Goal: Information Seeking & Learning: Learn about a topic

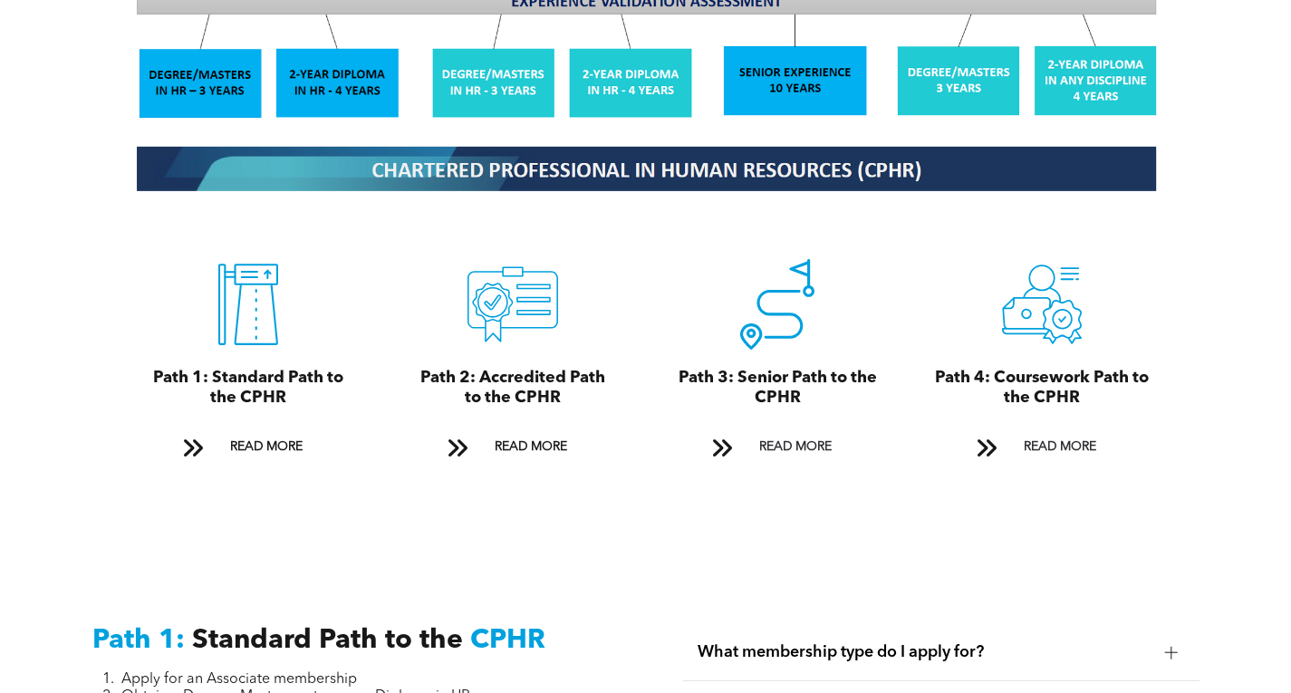
scroll to position [1903, 0]
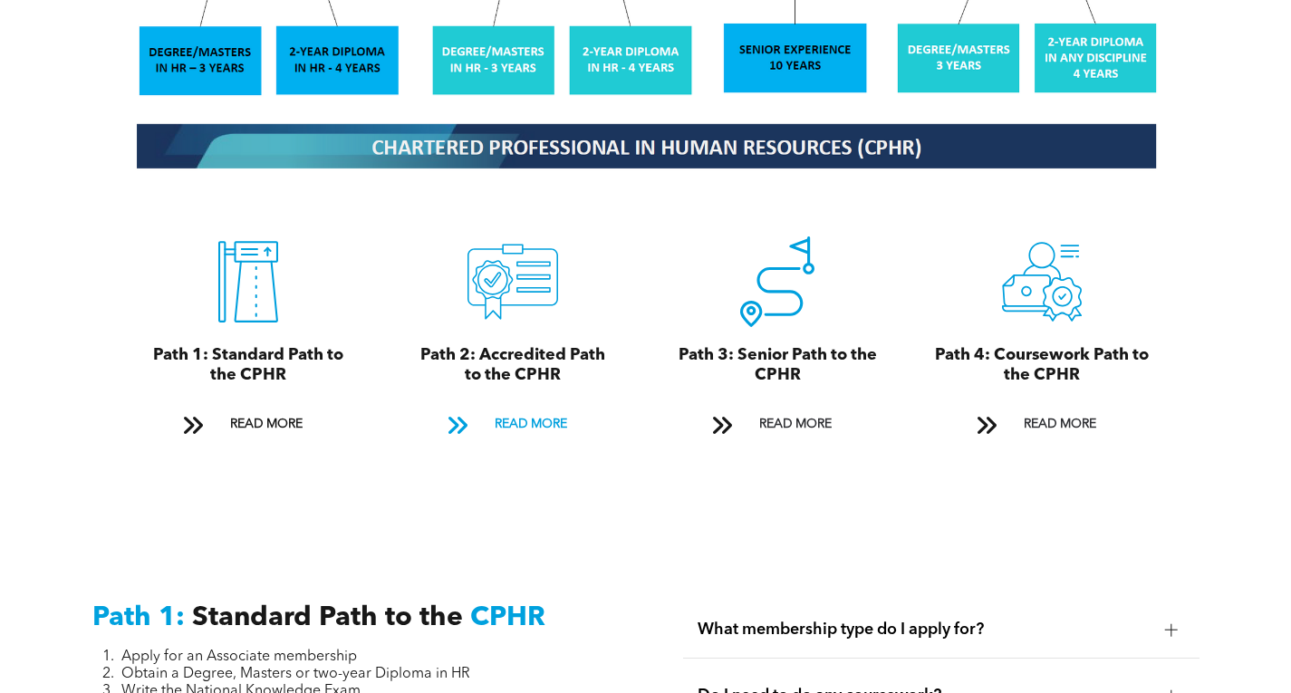
click at [530, 408] on span "READ MORE" at bounding box center [530, 425] width 85 height 34
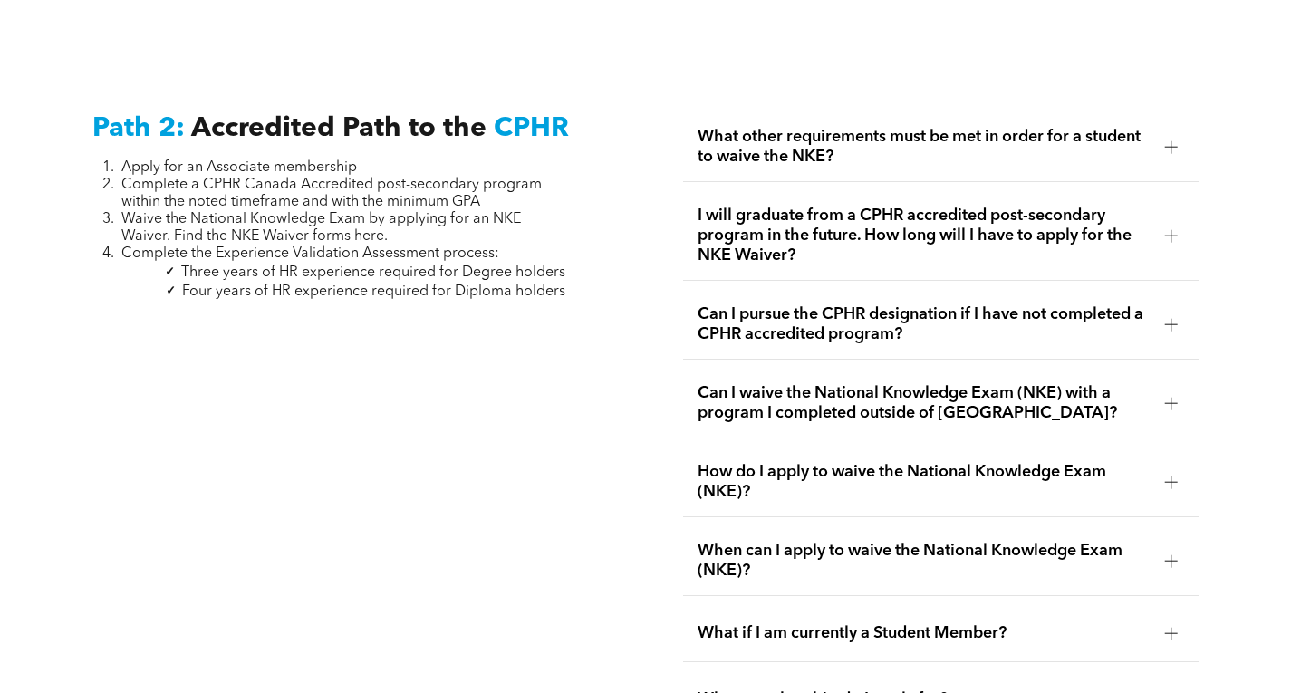
scroll to position [2862, 0]
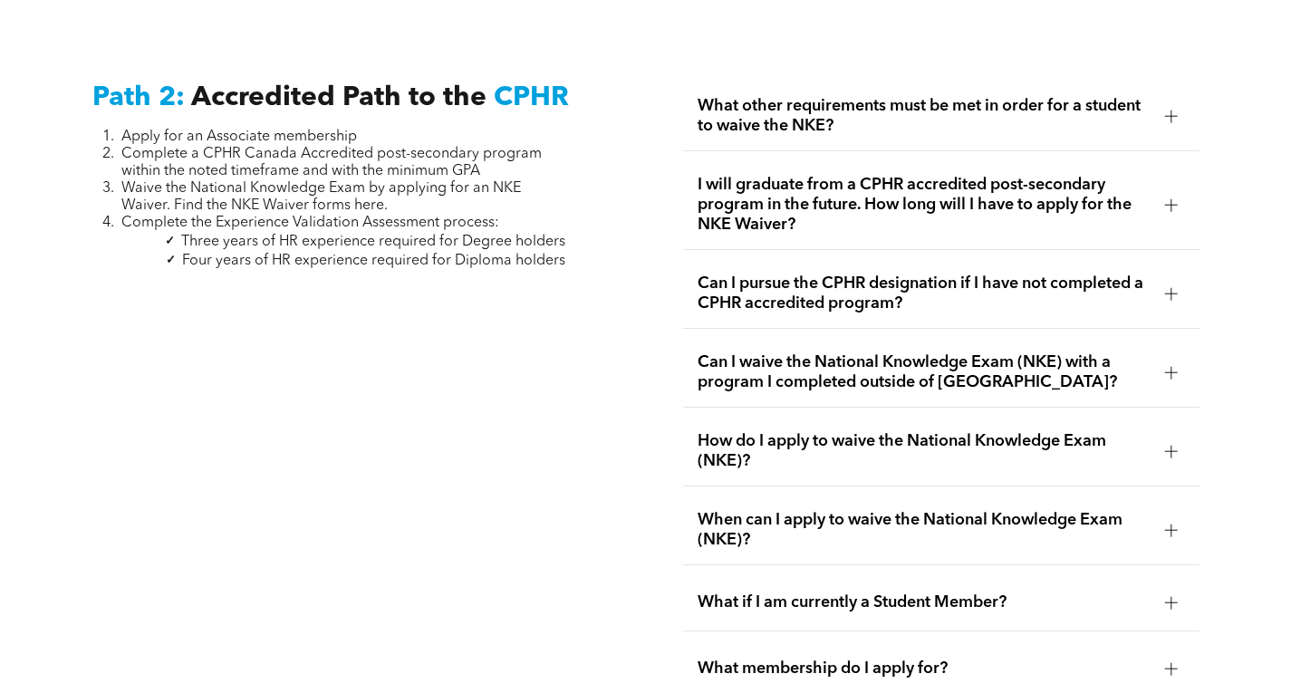
click at [1160, 116] on div "What other requirements must be met in order for a student to waive the NKE?" at bounding box center [941, 117] width 516 height 70
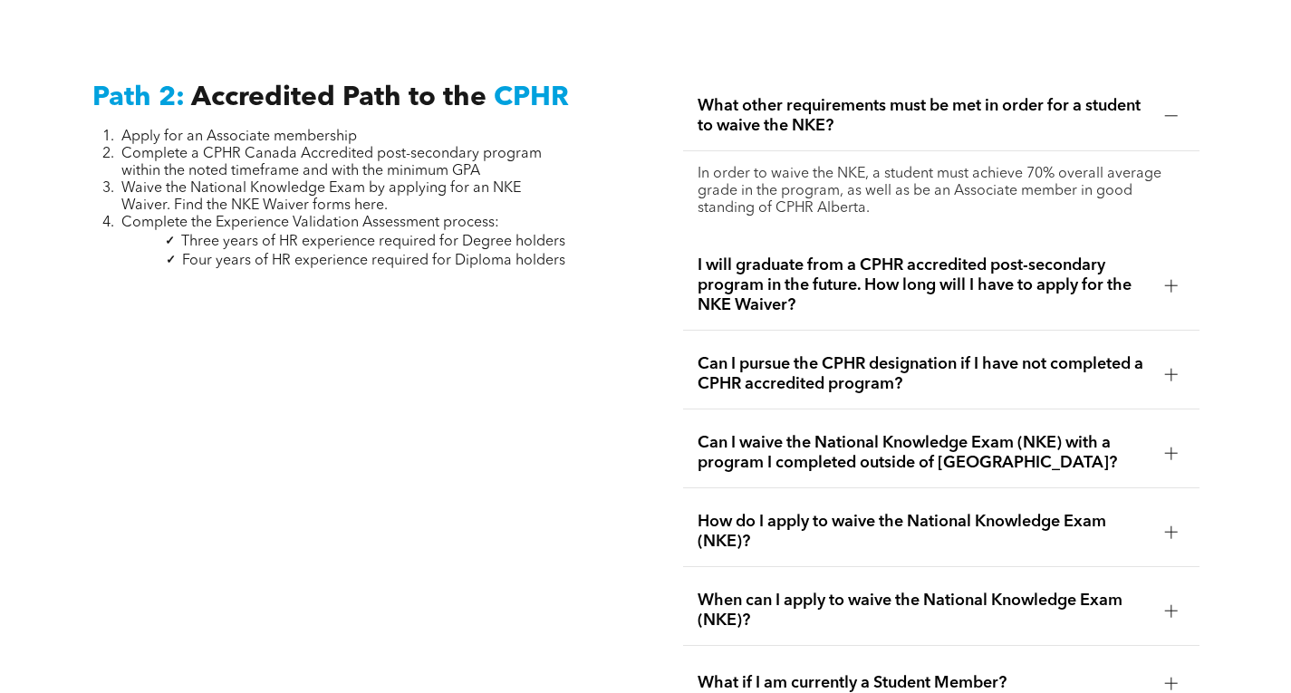
click at [1160, 272] on div at bounding box center [1171, 285] width 27 height 27
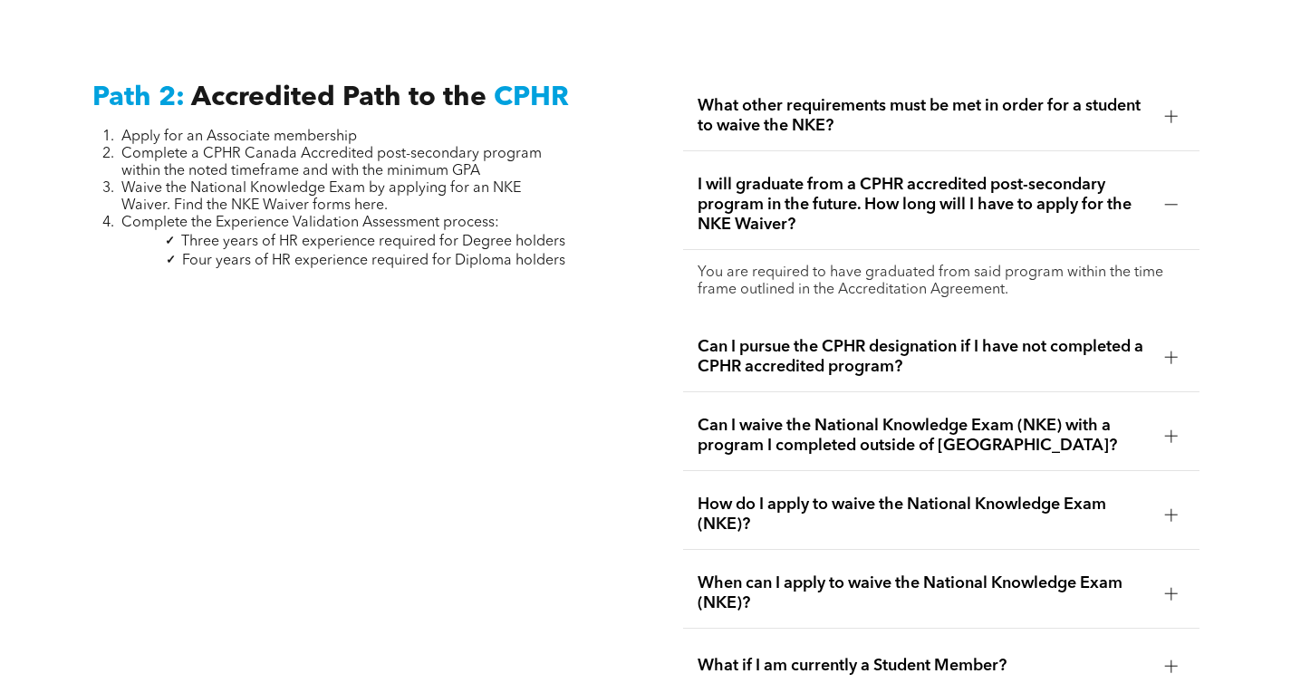
click at [1171, 351] on div at bounding box center [1171, 357] width 1 height 13
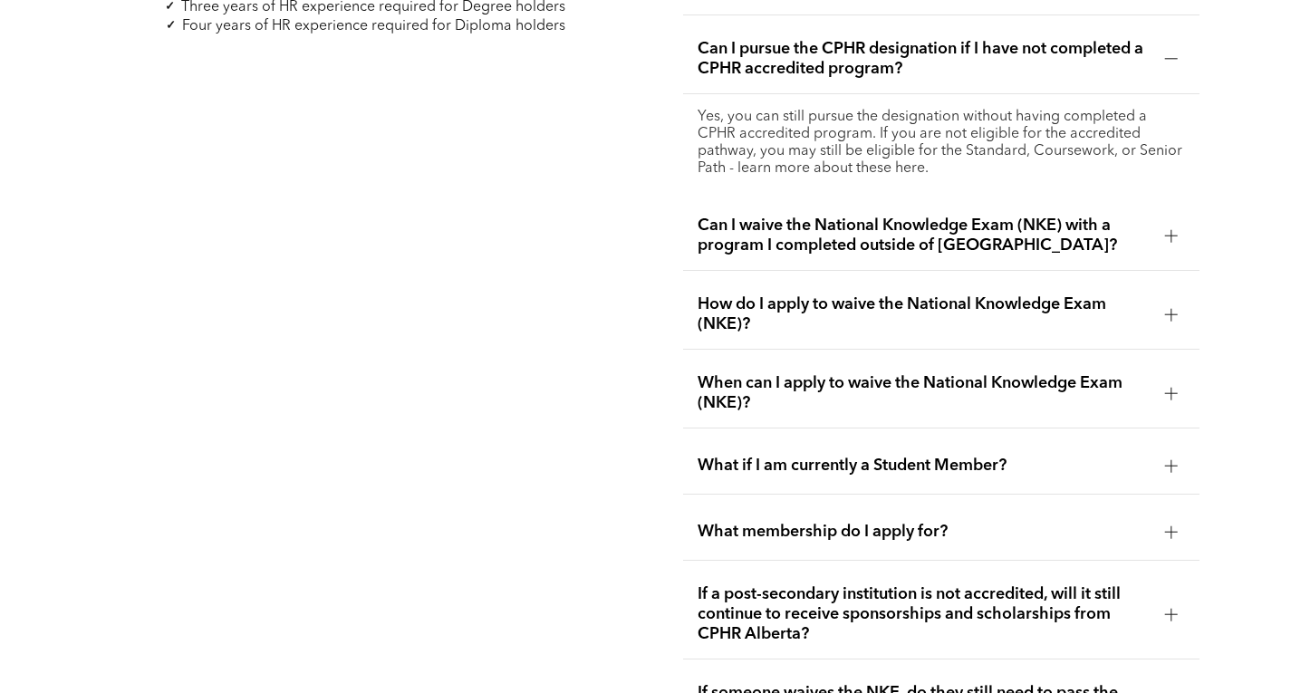
scroll to position [3134, 0]
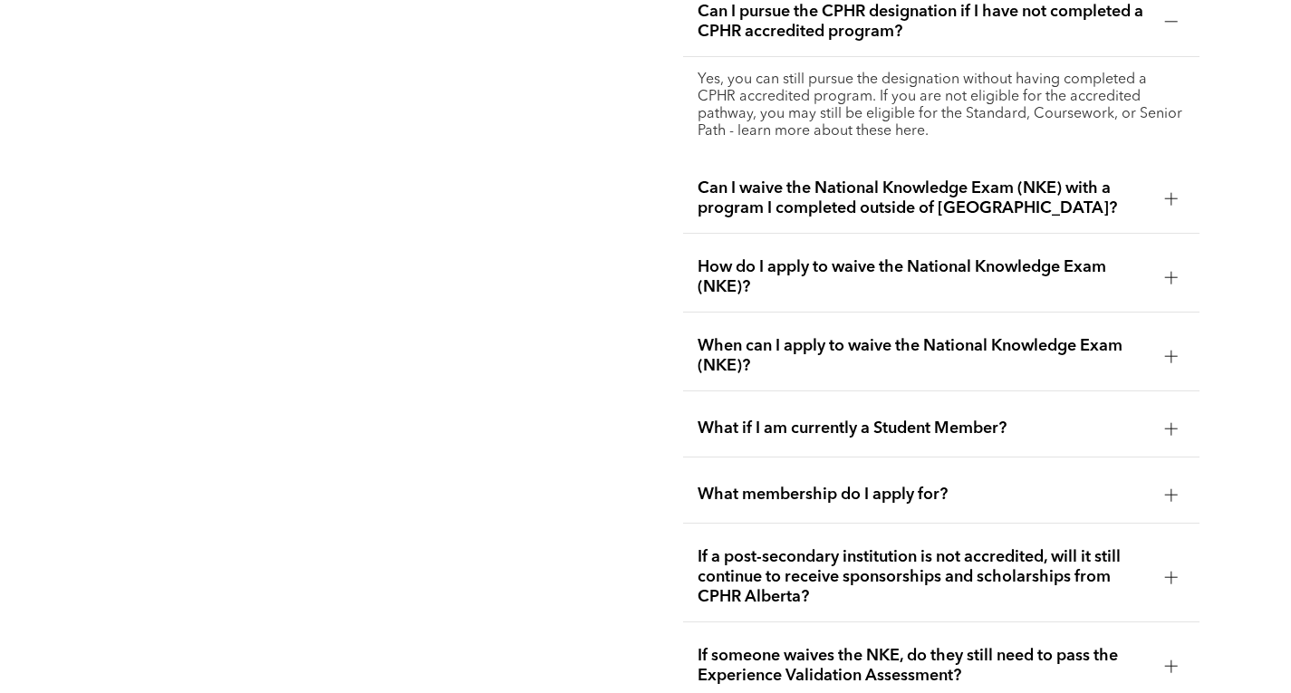
click at [1162, 265] on div at bounding box center [1171, 277] width 27 height 27
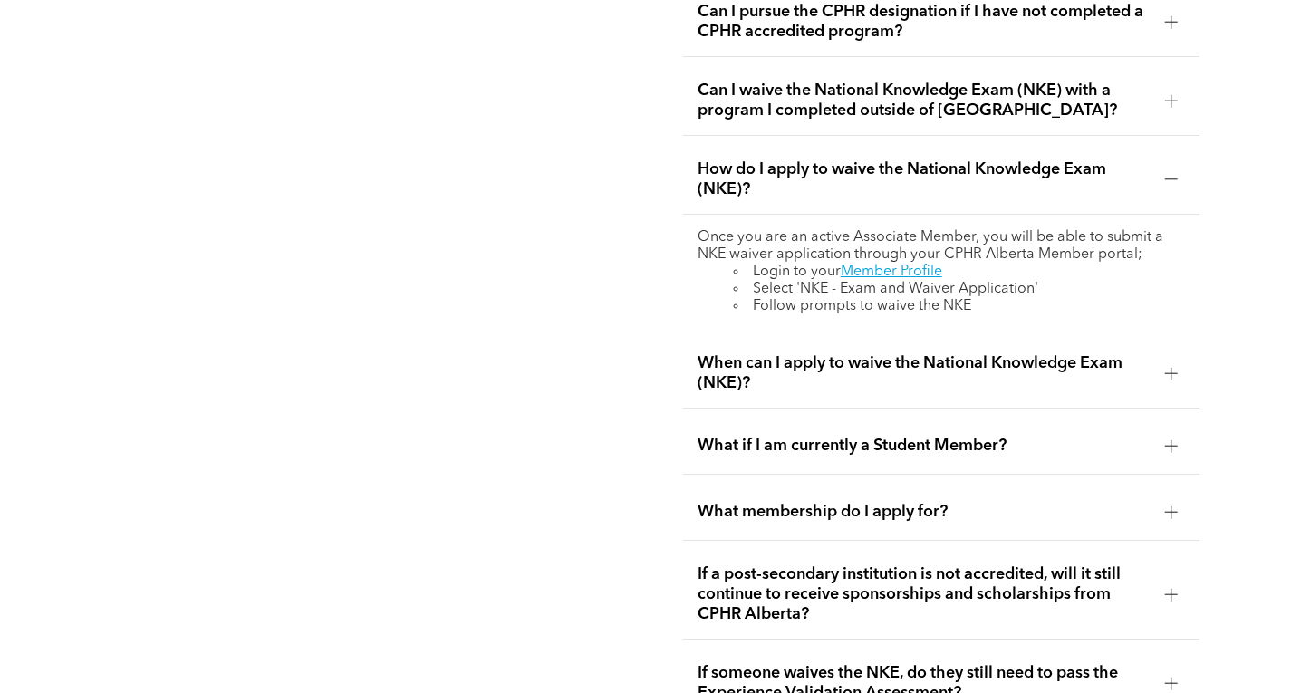
click at [1159, 360] on div at bounding box center [1171, 373] width 27 height 27
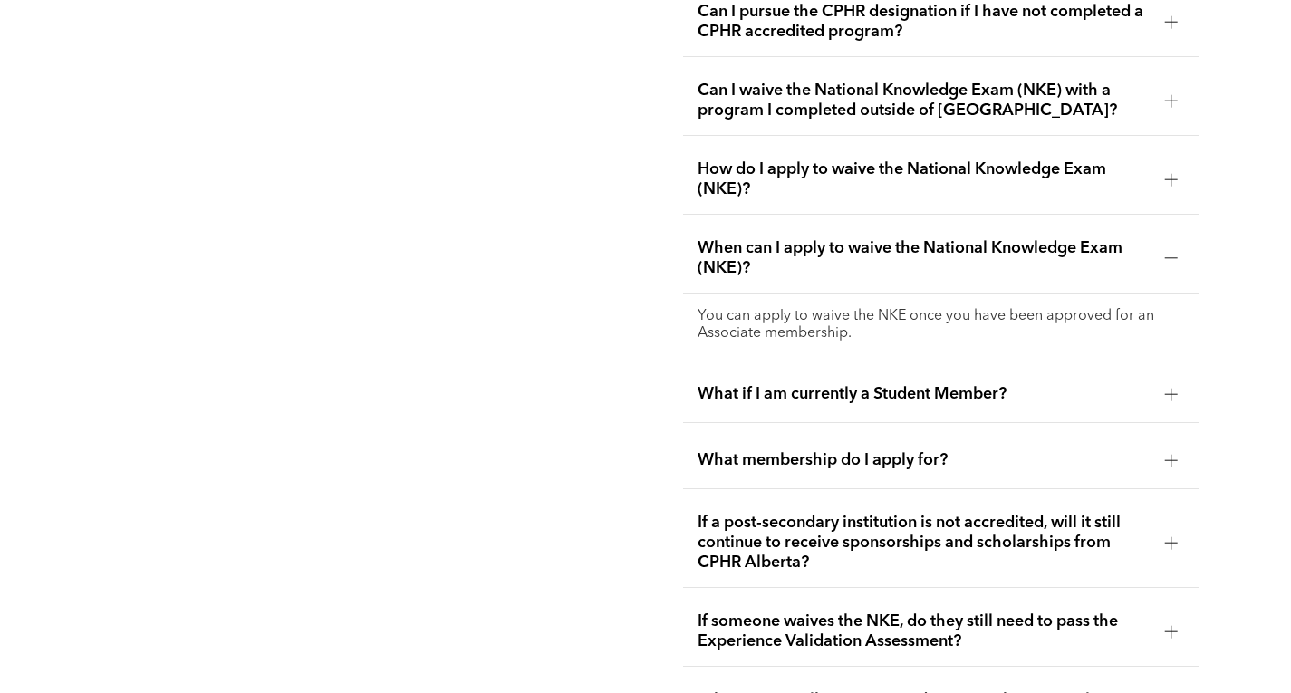
click at [1171, 381] on div at bounding box center [1171, 394] width 27 height 27
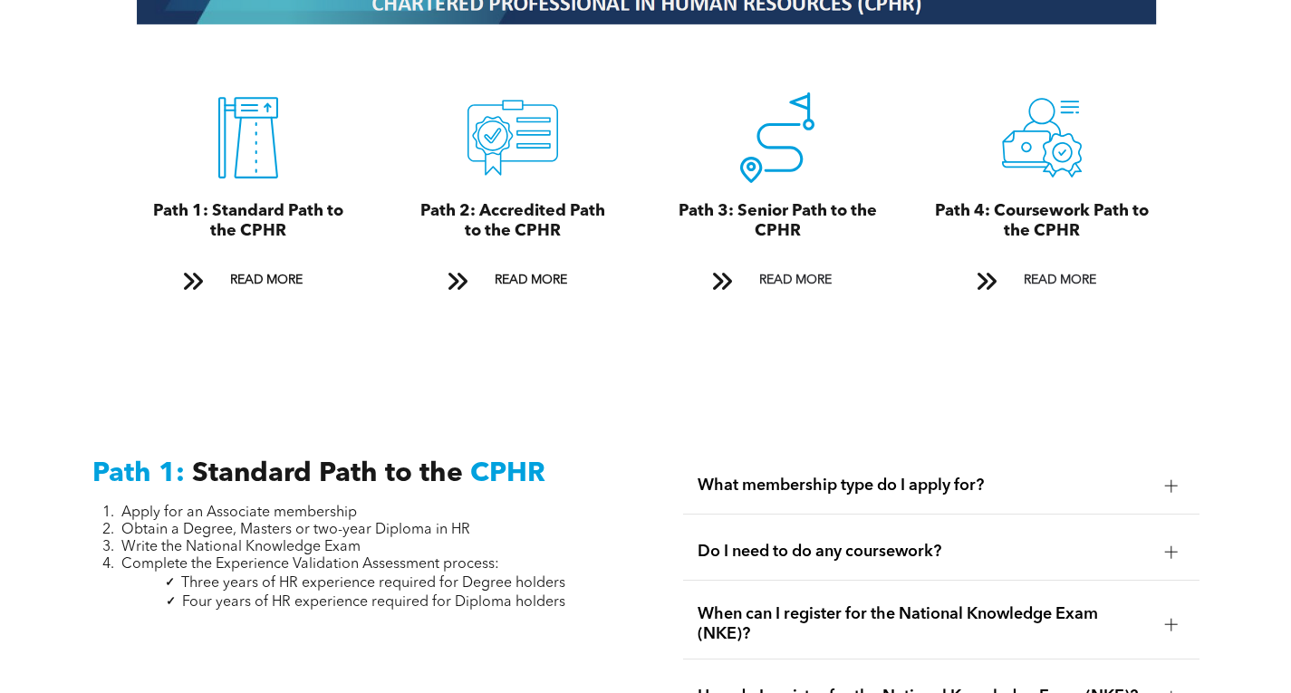
scroll to position [2228, 0]
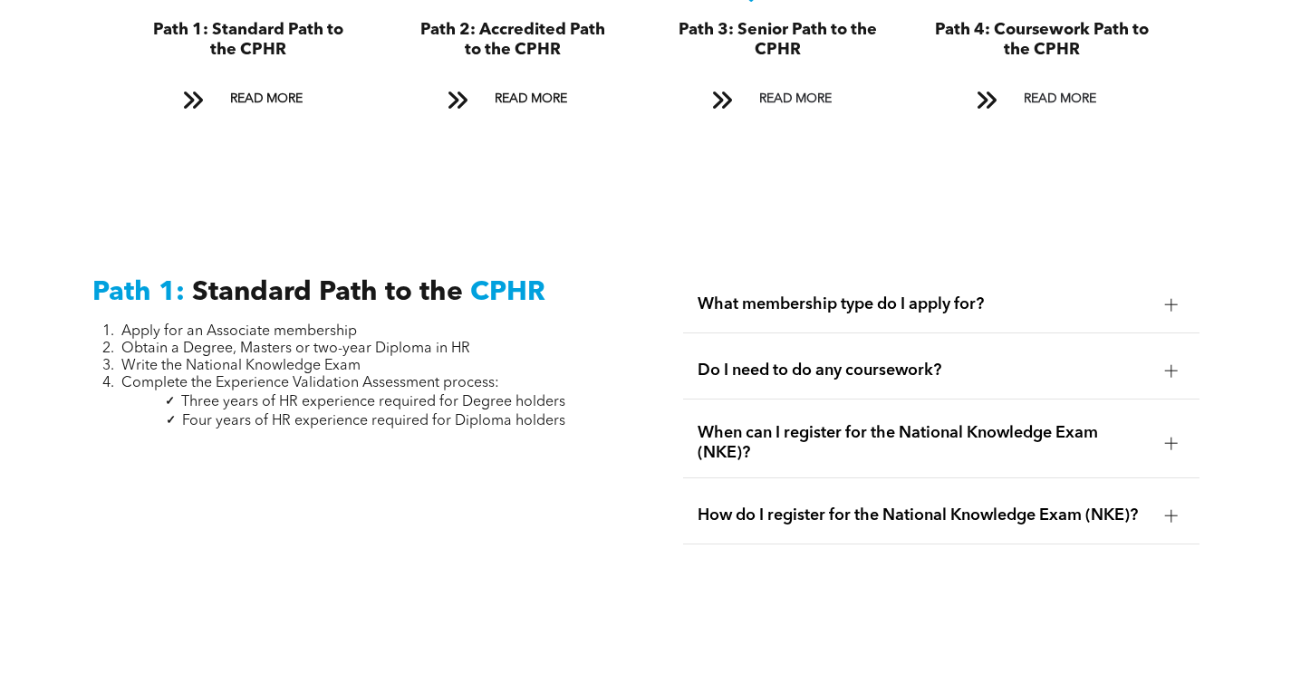
click at [1149, 423] on span "When can I register for the National Knowledge Exam (NKE)?" at bounding box center [924, 443] width 453 height 40
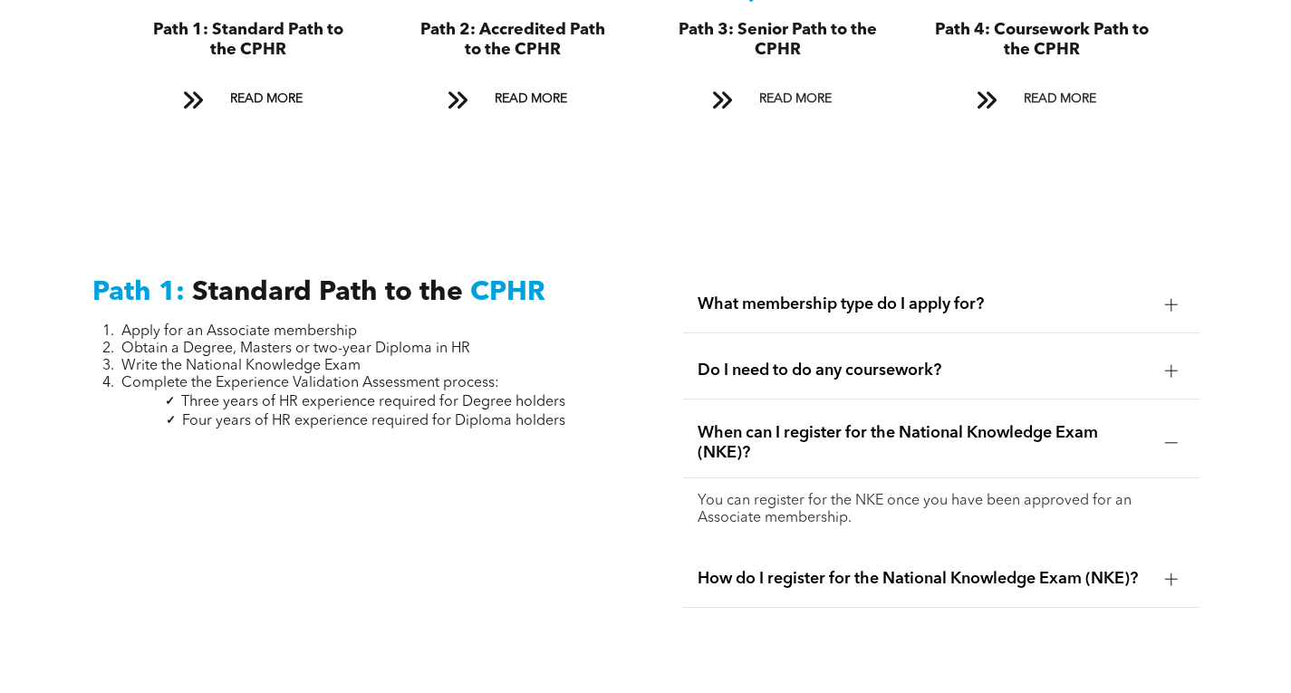
click at [1174, 573] on div at bounding box center [1171, 579] width 13 height 13
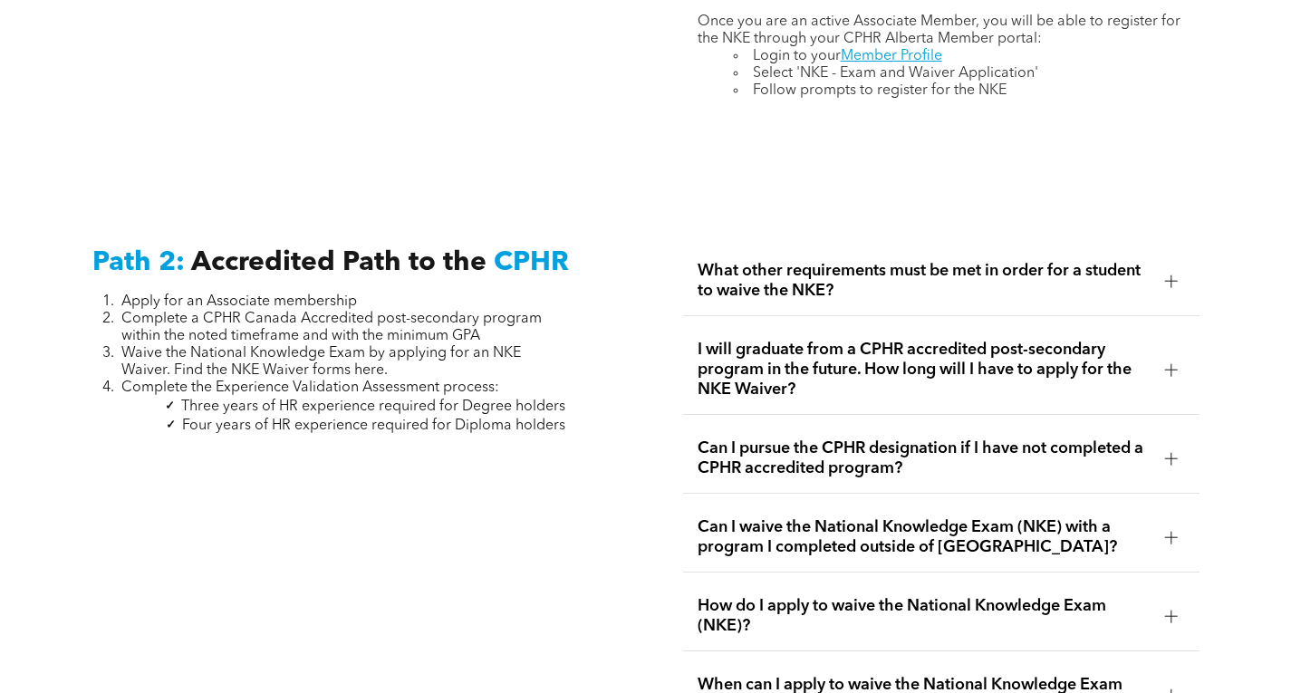
scroll to position [2772, 0]
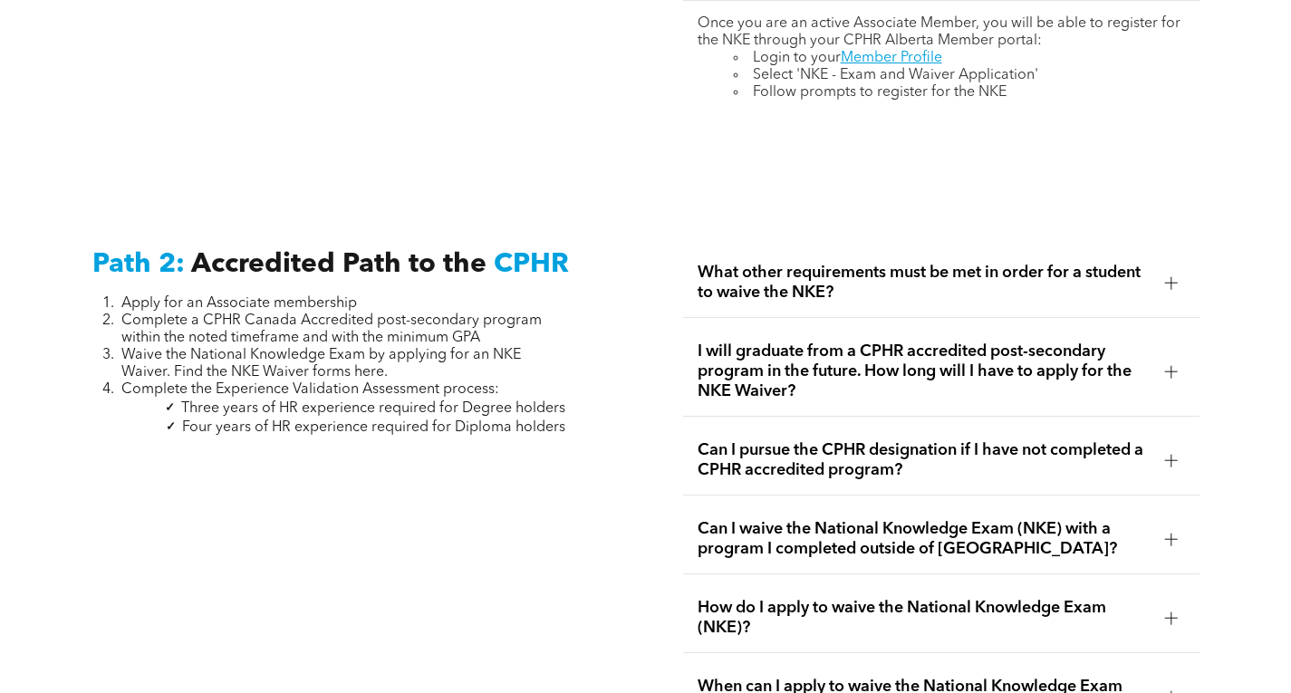
click at [1036, 277] on span "What other requirements must be met in order for a student to waive the NKE?" at bounding box center [924, 283] width 453 height 40
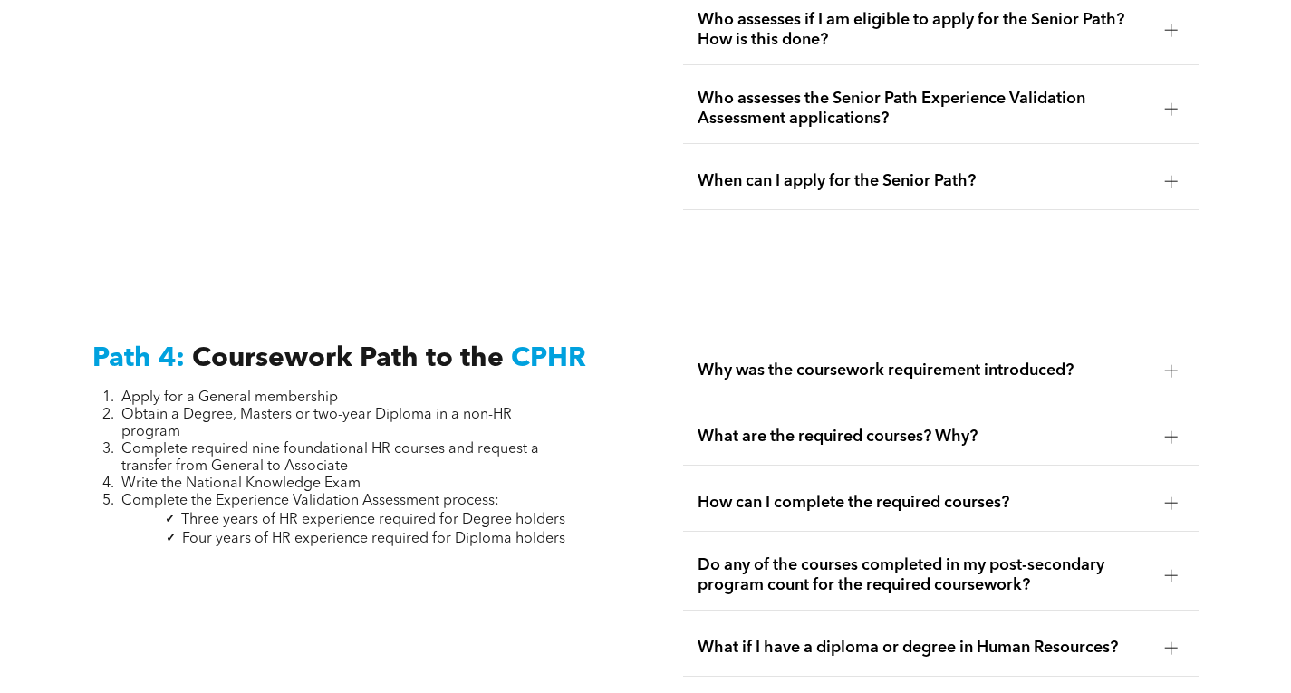
scroll to position [5853, 0]
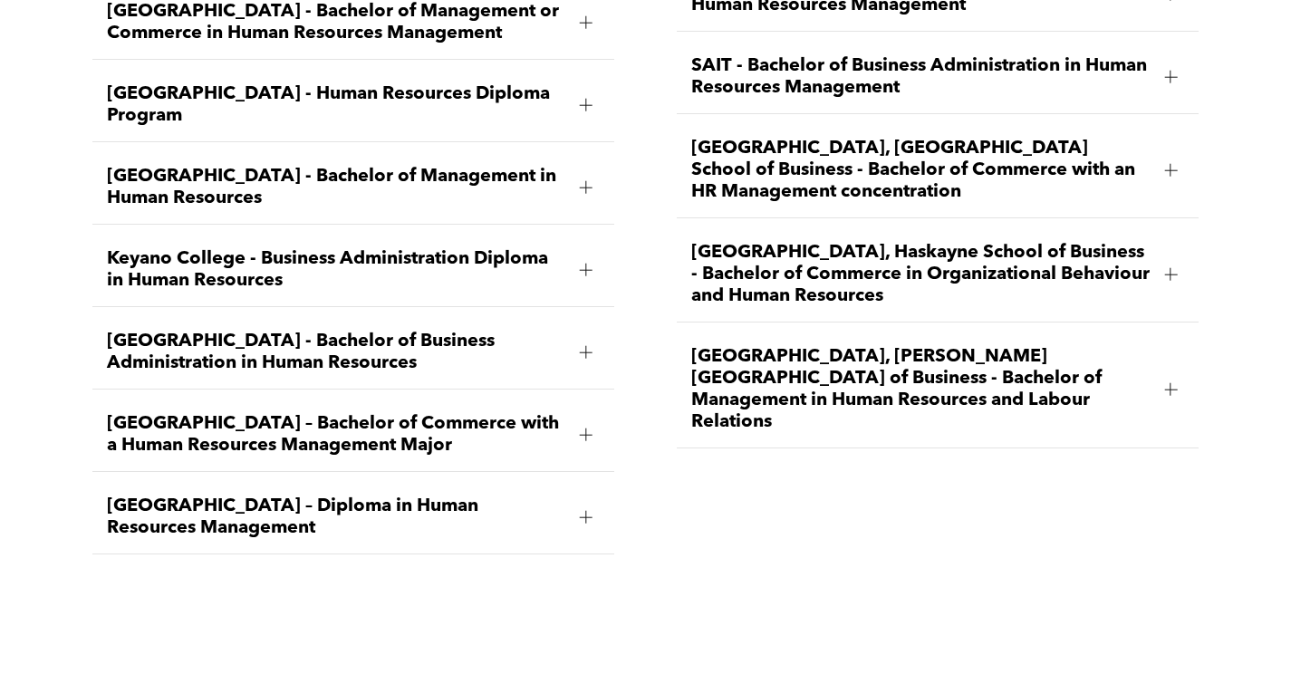
scroll to position [2718, 0]
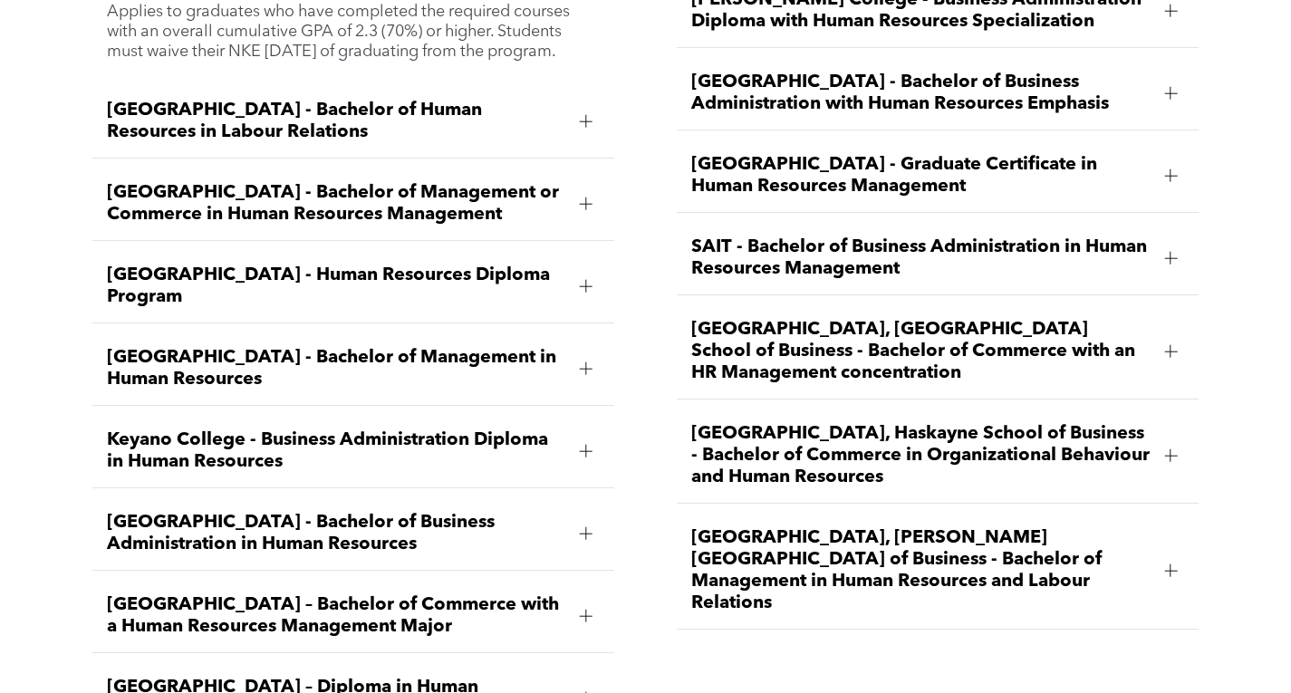
click at [1181, 442] on div at bounding box center [1170, 455] width 27 height 27
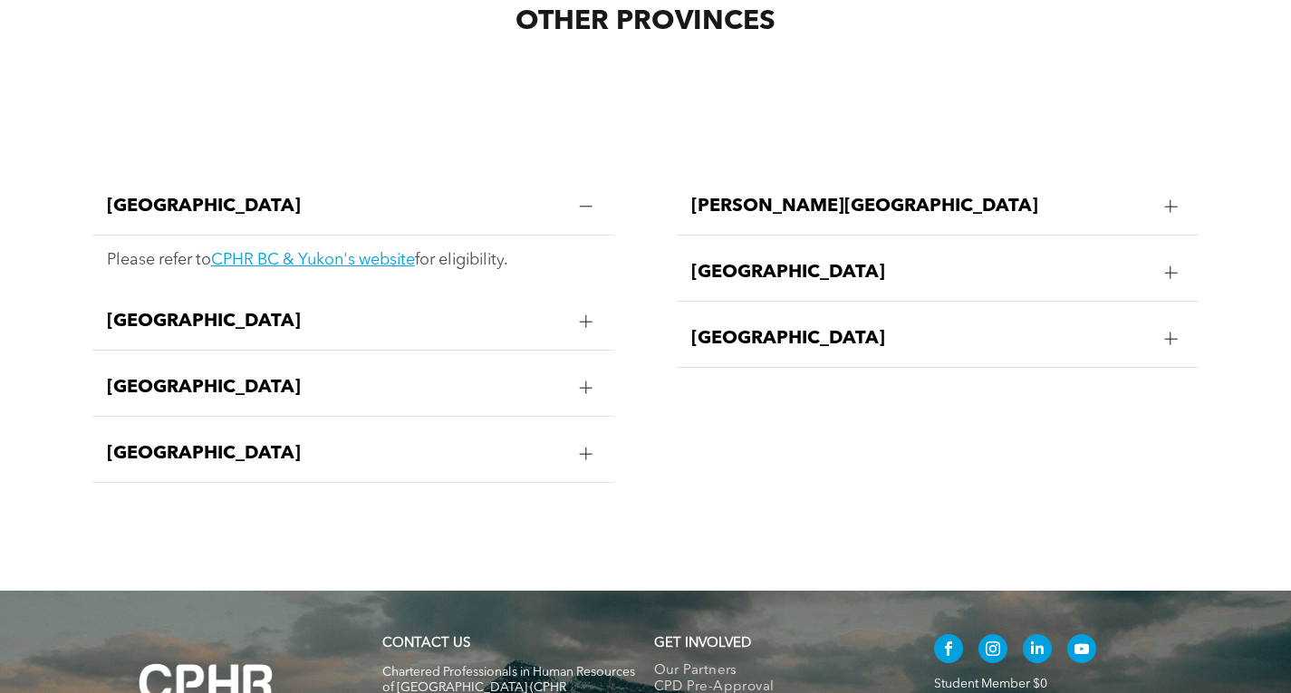
scroll to position [3625, 0]
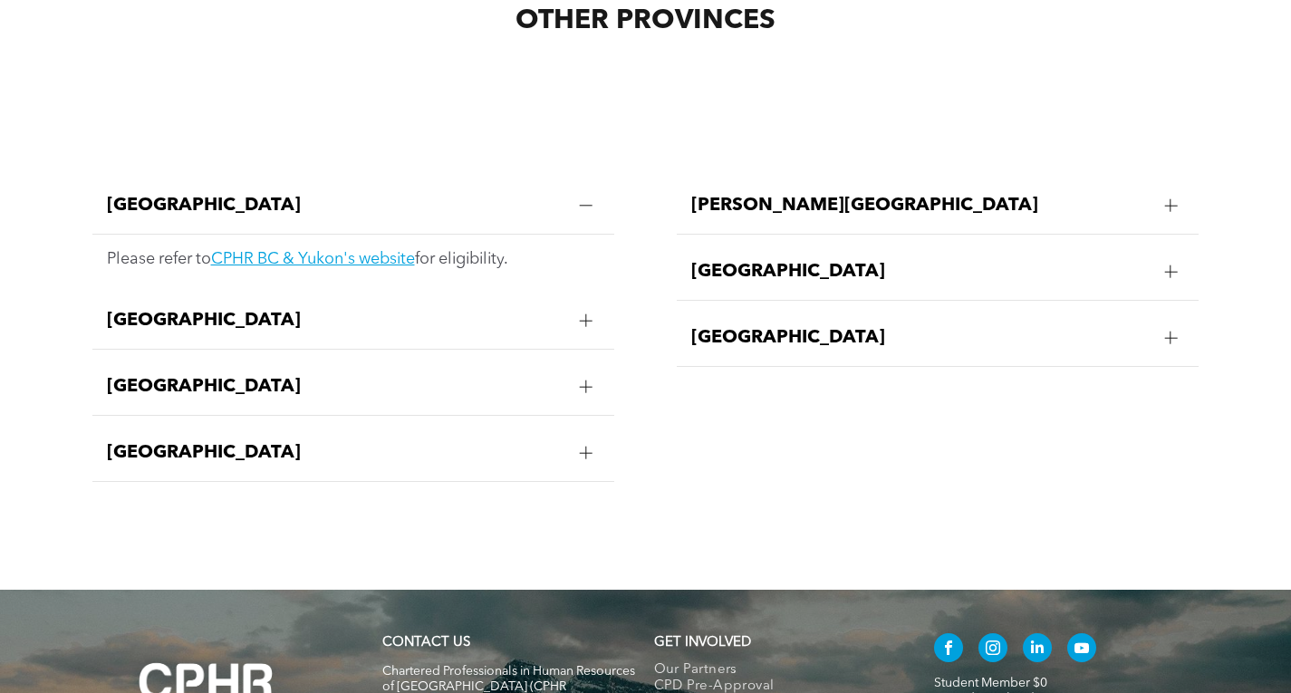
click at [309, 310] on span "[GEOGRAPHIC_DATA]" at bounding box center [336, 321] width 459 height 22
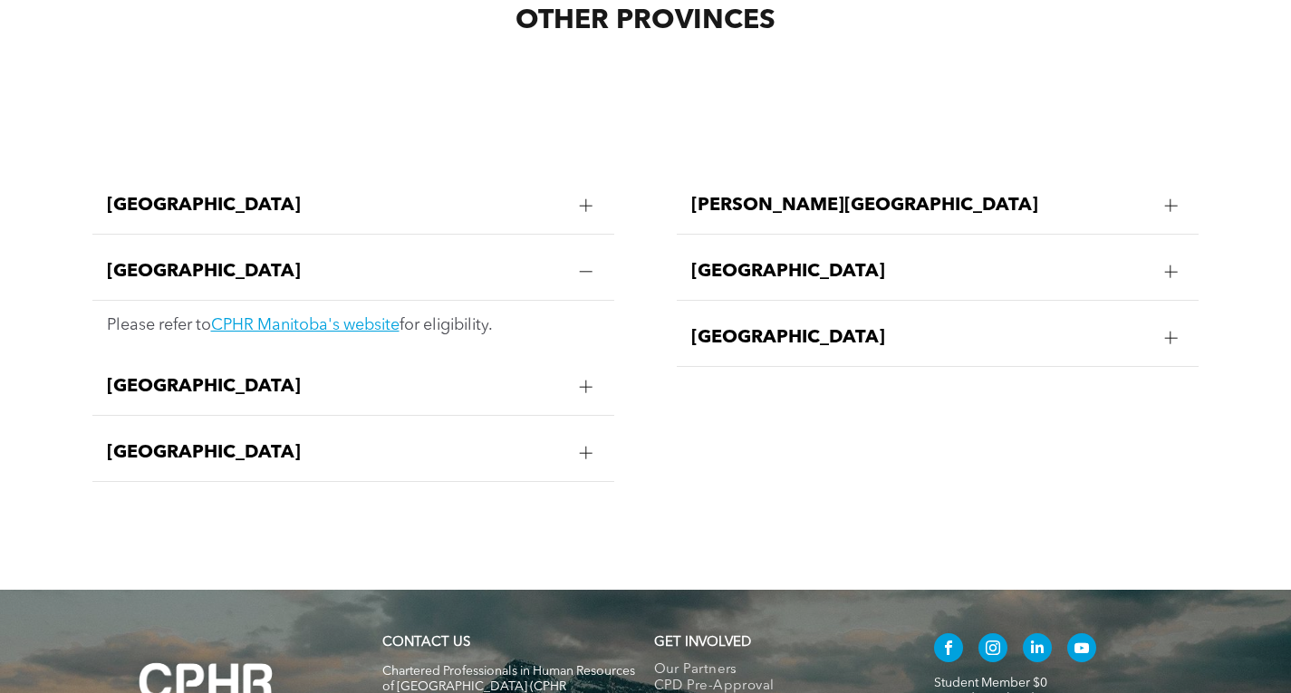
click at [351, 359] on div "[GEOGRAPHIC_DATA]" at bounding box center [353, 387] width 522 height 57
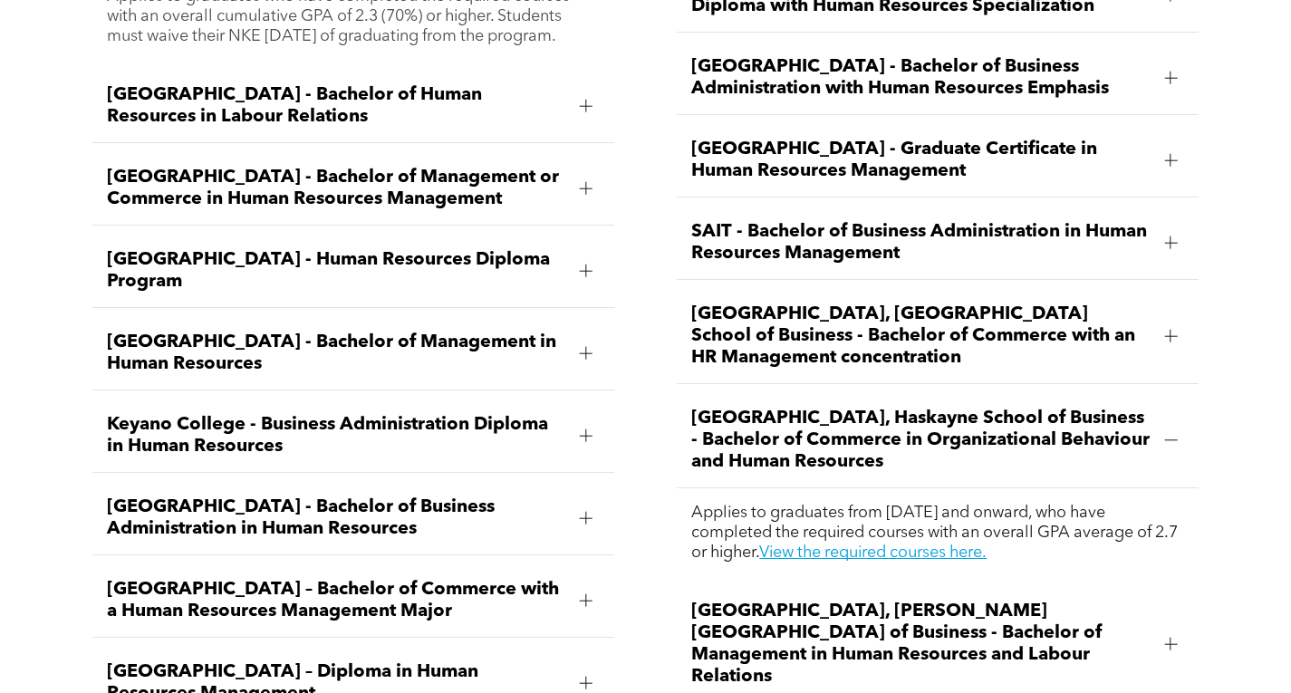
scroll to position [2728, 0]
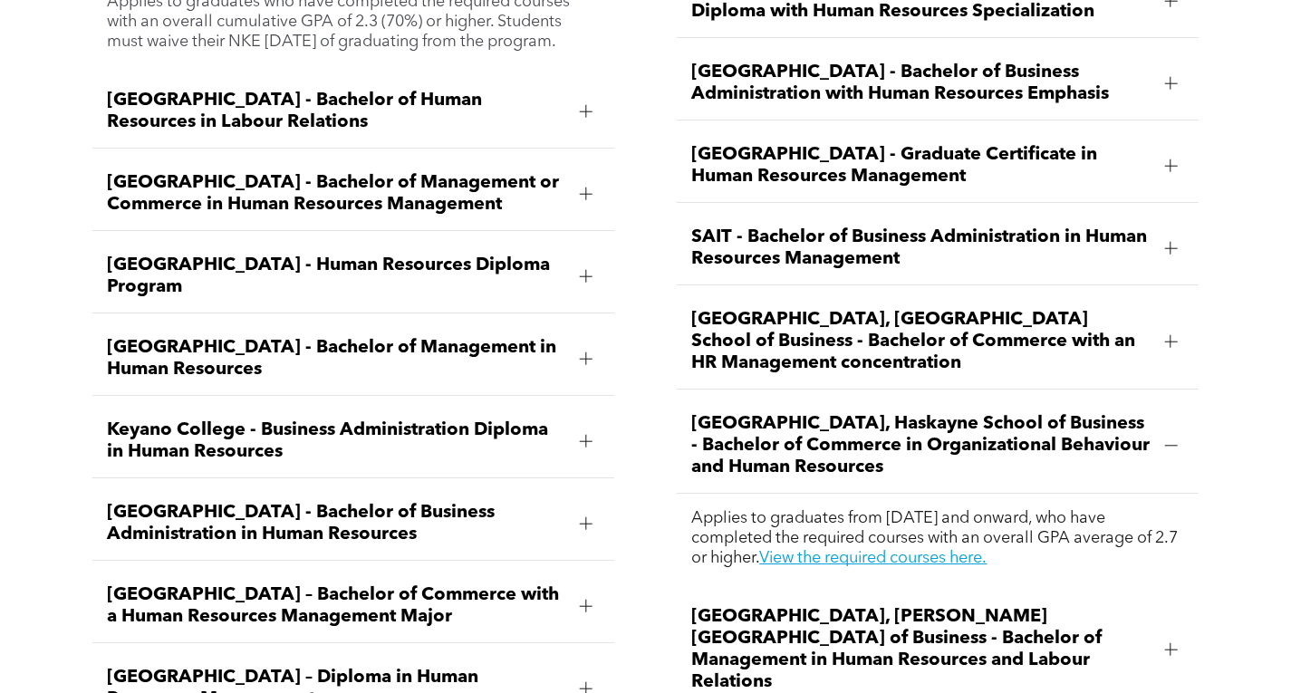
click at [395, 502] on span "[GEOGRAPHIC_DATA] - Bachelor of Business Administration in Human Resources" at bounding box center [336, 523] width 459 height 43
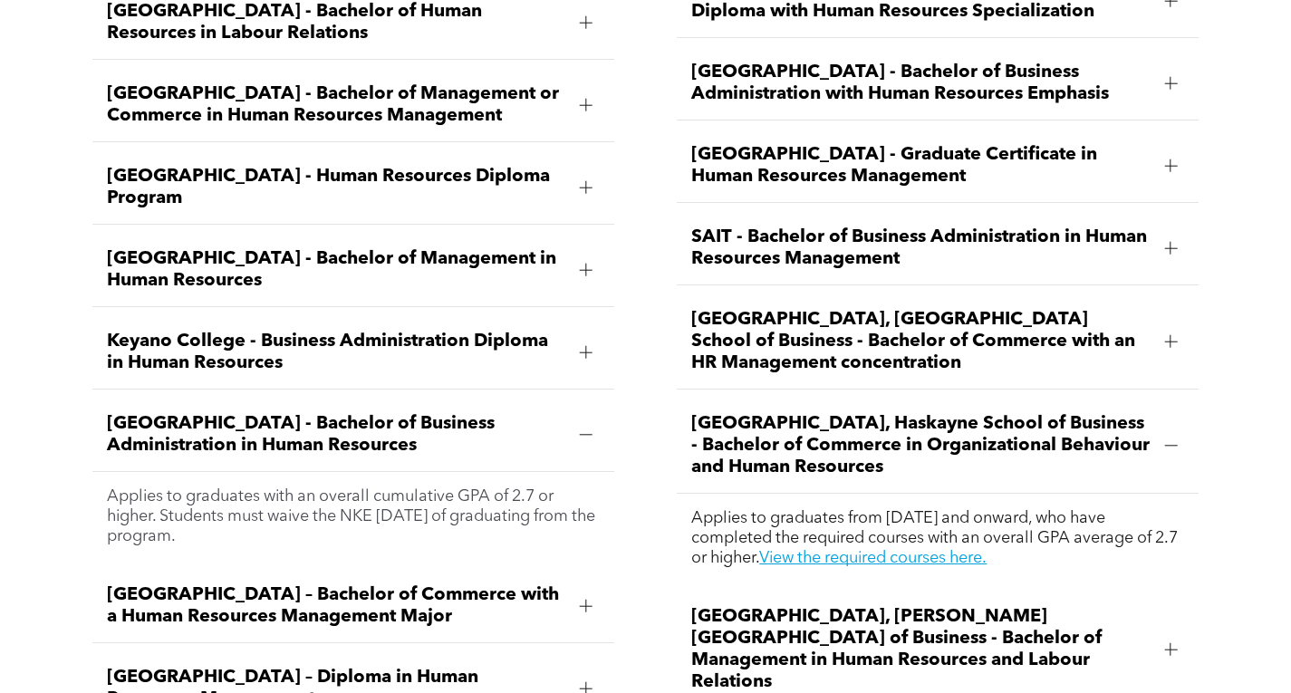
click at [843, 322] on span "[GEOGRAPHIC_DATA], [GEOGRAPHIC_DATA] School of Business - Bachelor of Commerce …" at bounding box center [920, 341] width 459 height 65
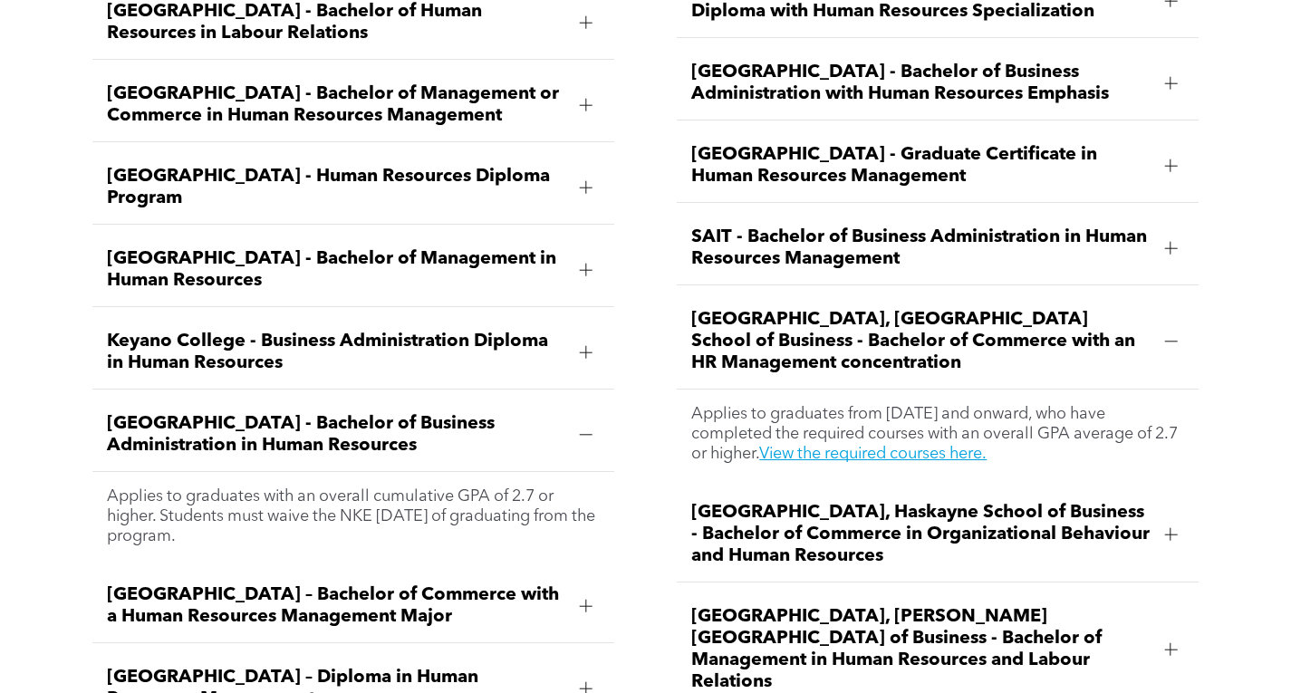
scroll to position [2638, 0]
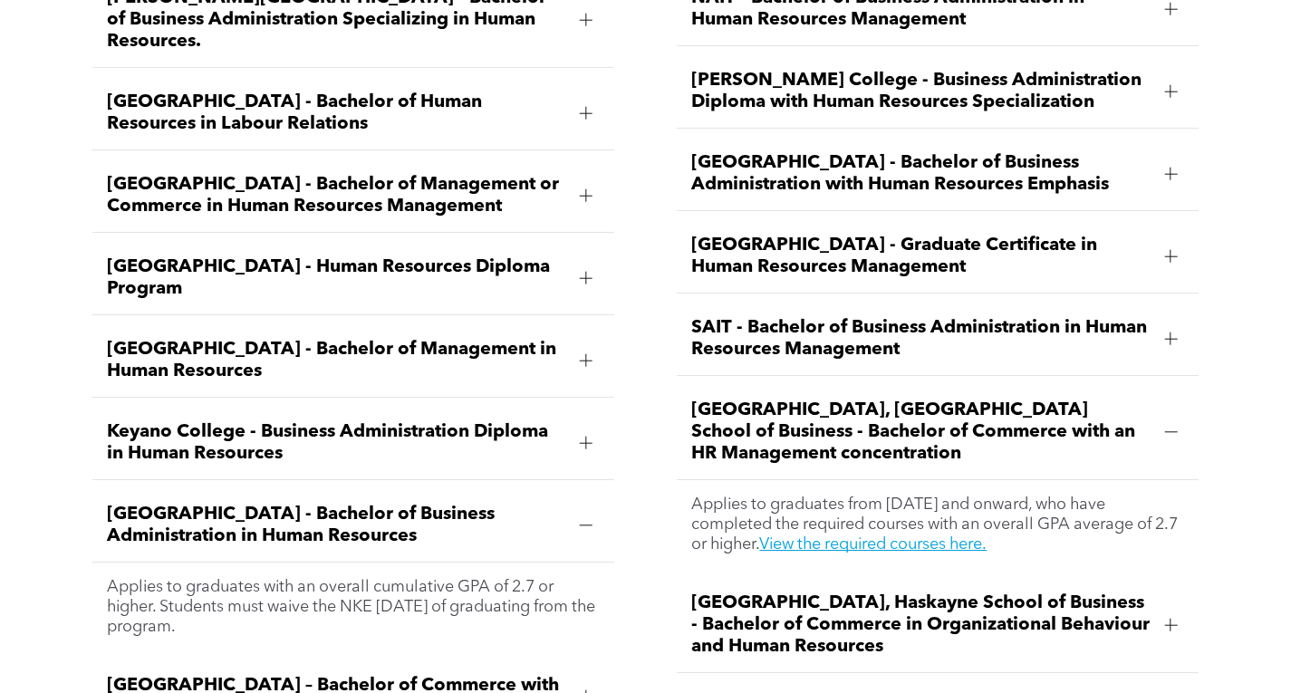
click at [858, 317] on span "SAIT - Bachelor of Business Administration in Human Resources Management" at bounding box center [920, 338] width 459 height 43
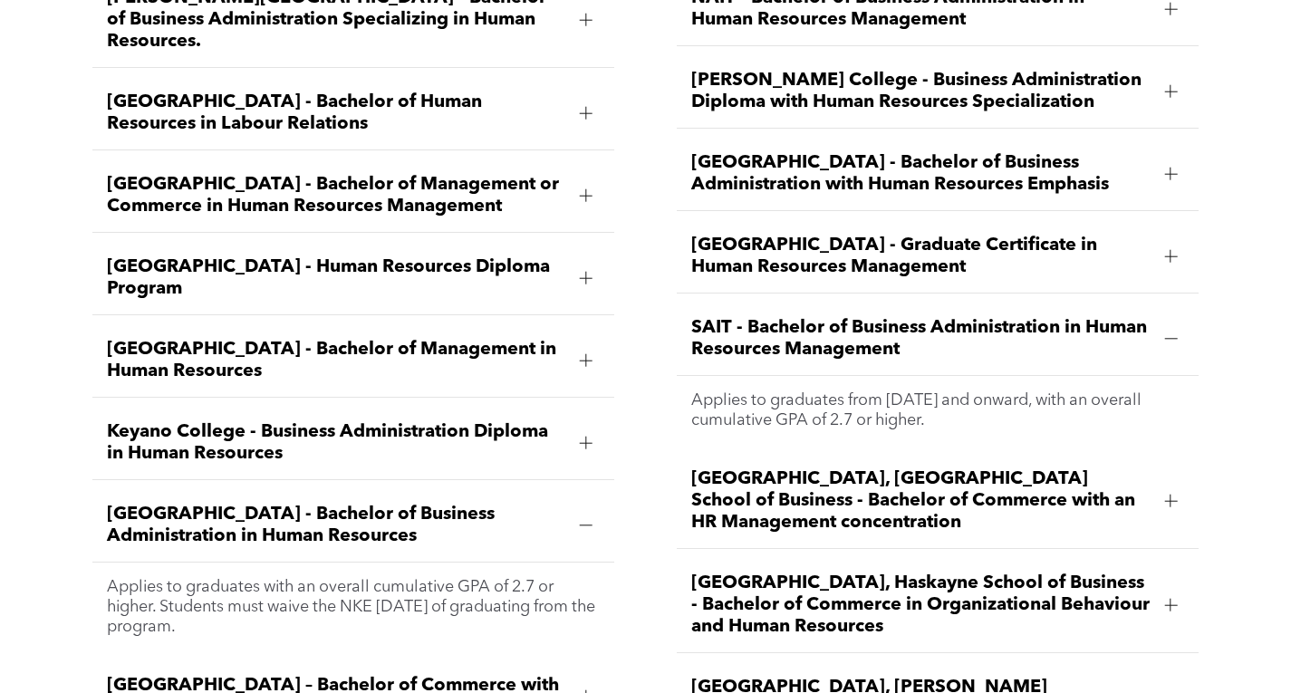
click at [1017, 242] on ul "NAIT - Bachelor of Business Administration in Human Resources Management Applie…" at bounding box center [938, 376] width 522 height 806
click at [1012, 235] on span "[GEOGRAPHIC_DATA] - Graduate Certificate in Human Resources Management" at bounding box center [920, 256] width 459 height 43
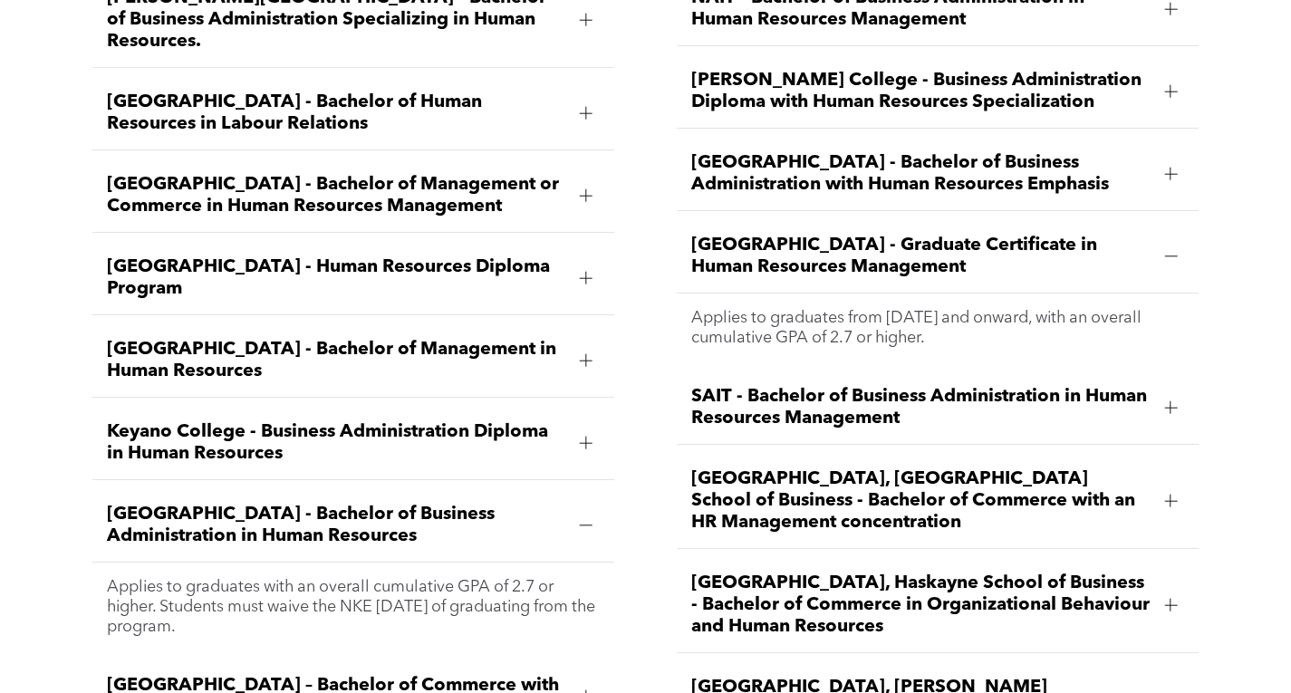
click at [1015, 143] on div "[GEOGRAPHIC_DATA] - Bachelor of Business Administration with Human Resources Em…" at bounding box center [938, 174] width 522 height 73
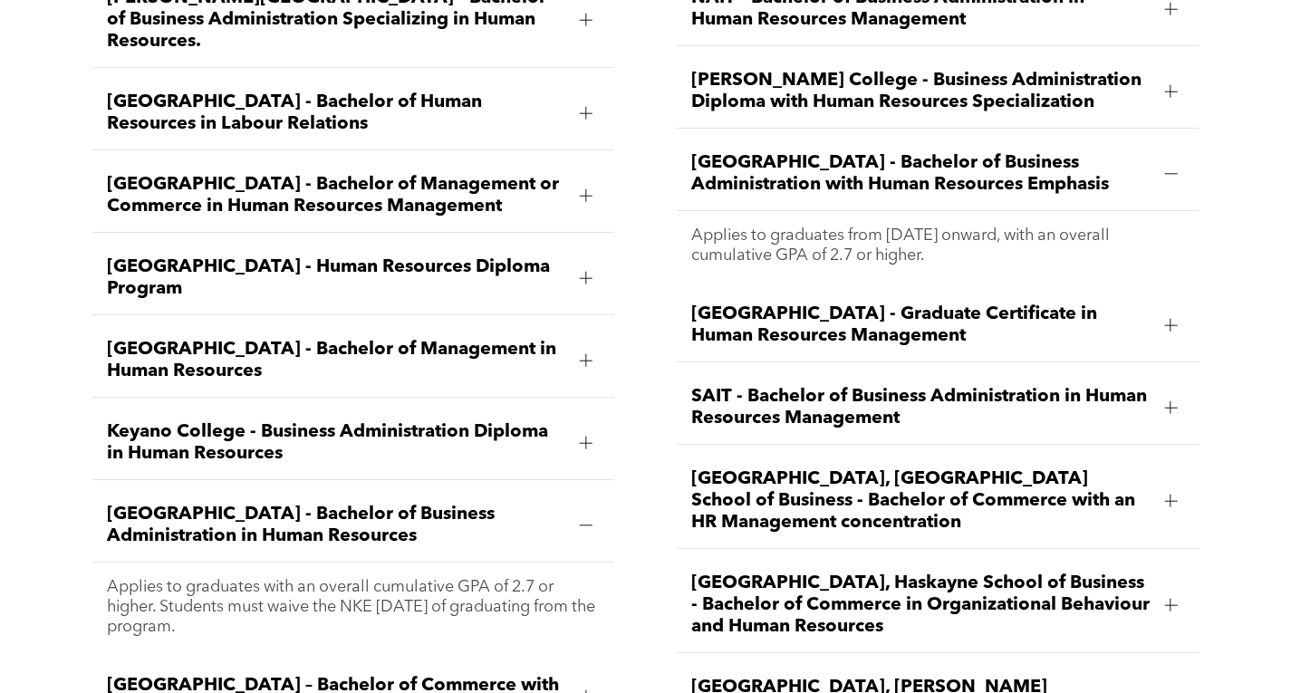
click at [1038, 70] on span "[PERSON_NAME] College - Business Administration Diploma with Human Resources Sp…" at bounding box center [920, 91] width 459 height 43
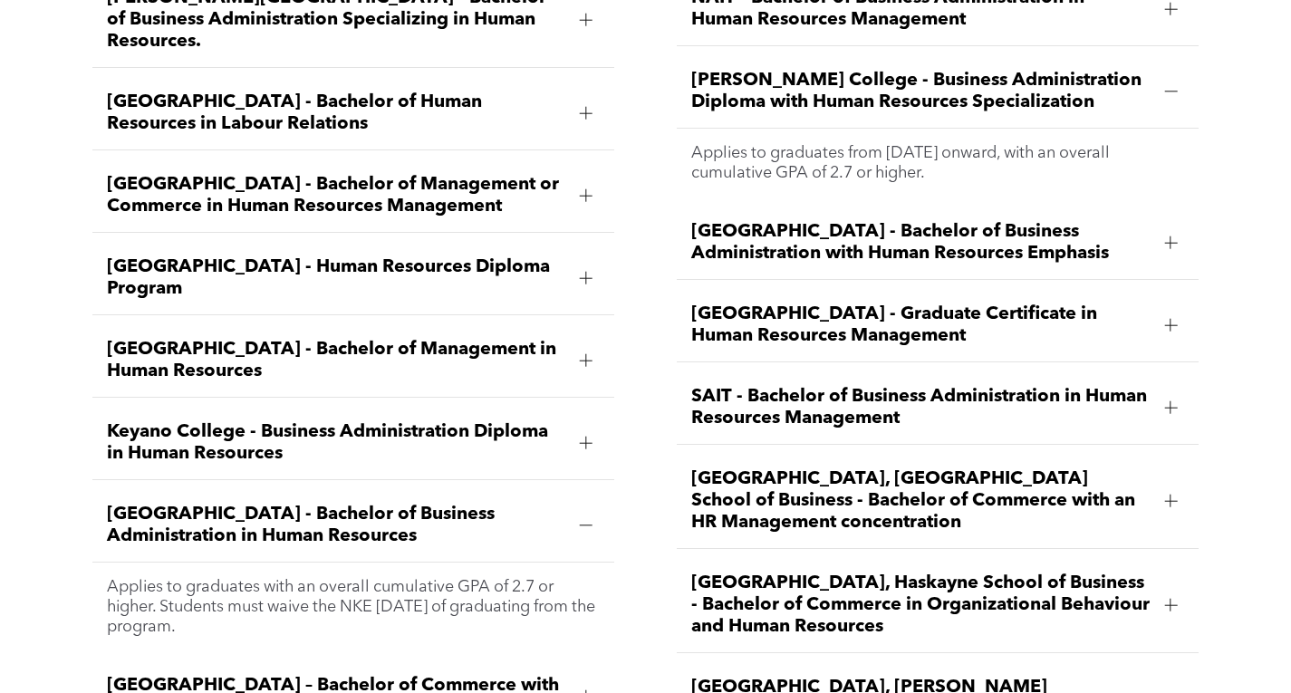
click at [1002, 475] on span "[GEOGRAPHIC_DATA], [GEOGRAPHIC_DATA] School of Business - Bachelor of Commerce …" at bounding box center [920, 500] width 459 height 65
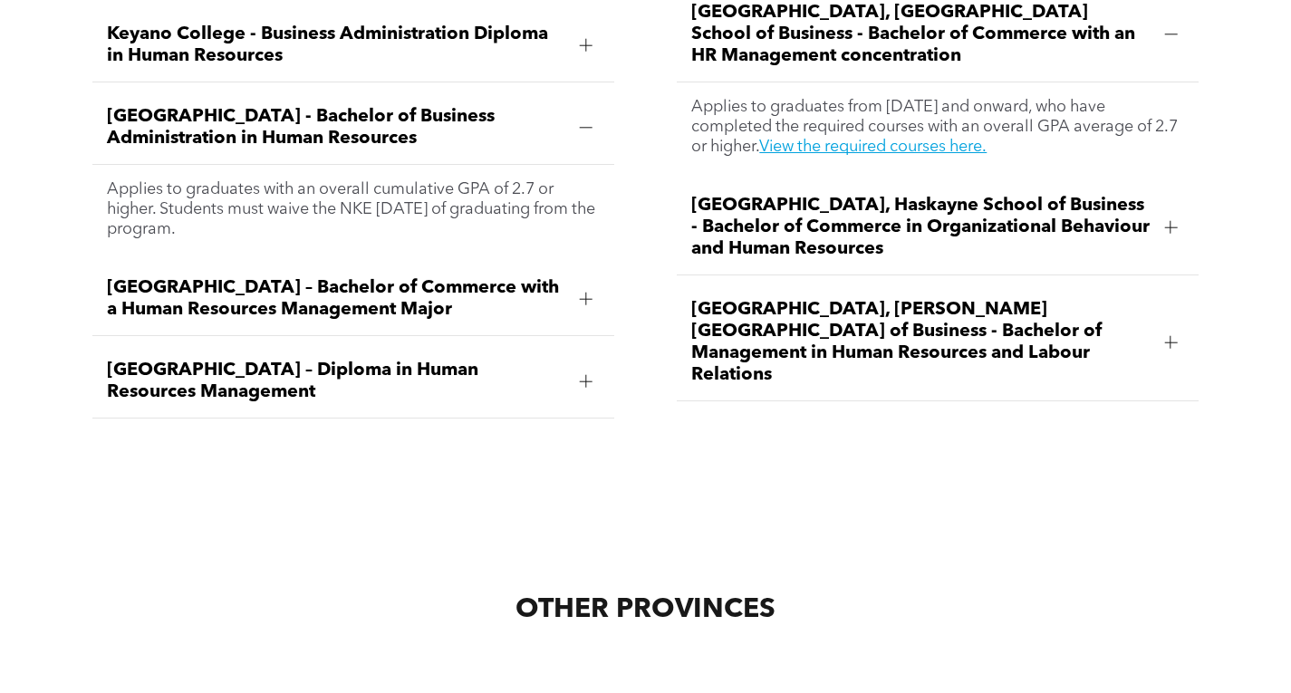
scroll to position [2980, 0]
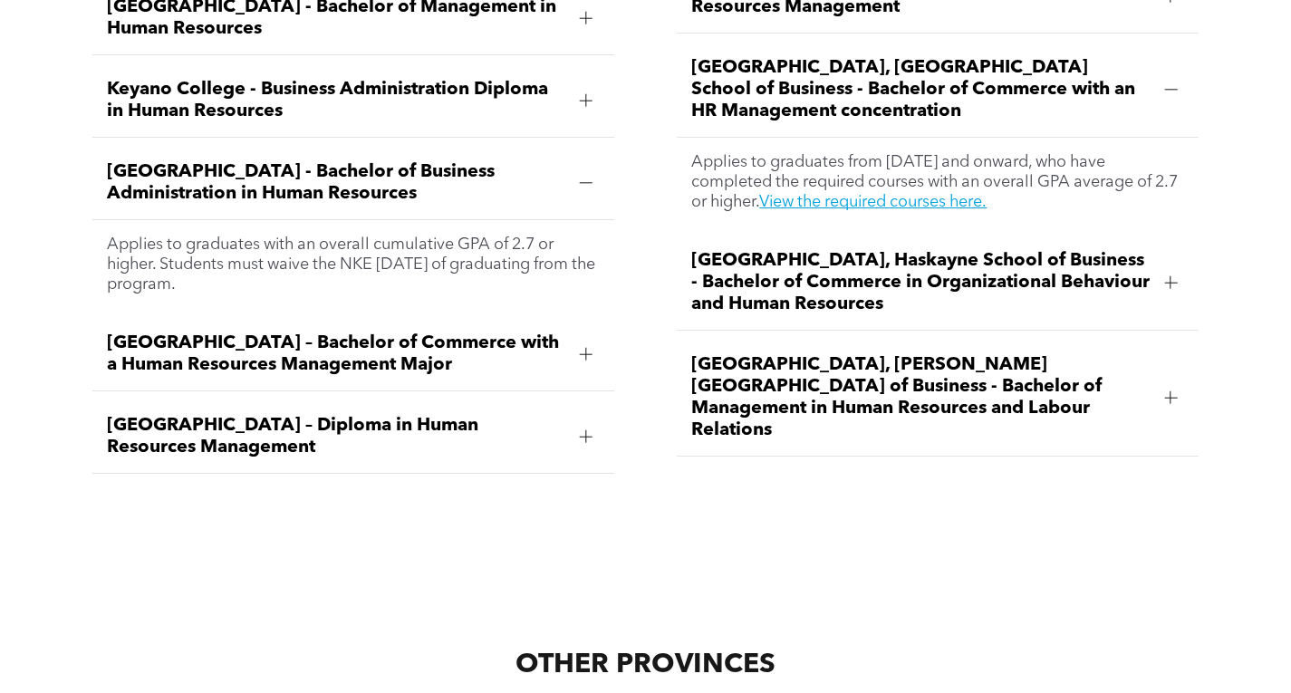
click at [1003, 262] on span "[GEOGRAPHIC_DATA], Haskayne School of Business - Bachelor of Commerce in Organi…" at bounding box center [920, 282] width 459 height 65
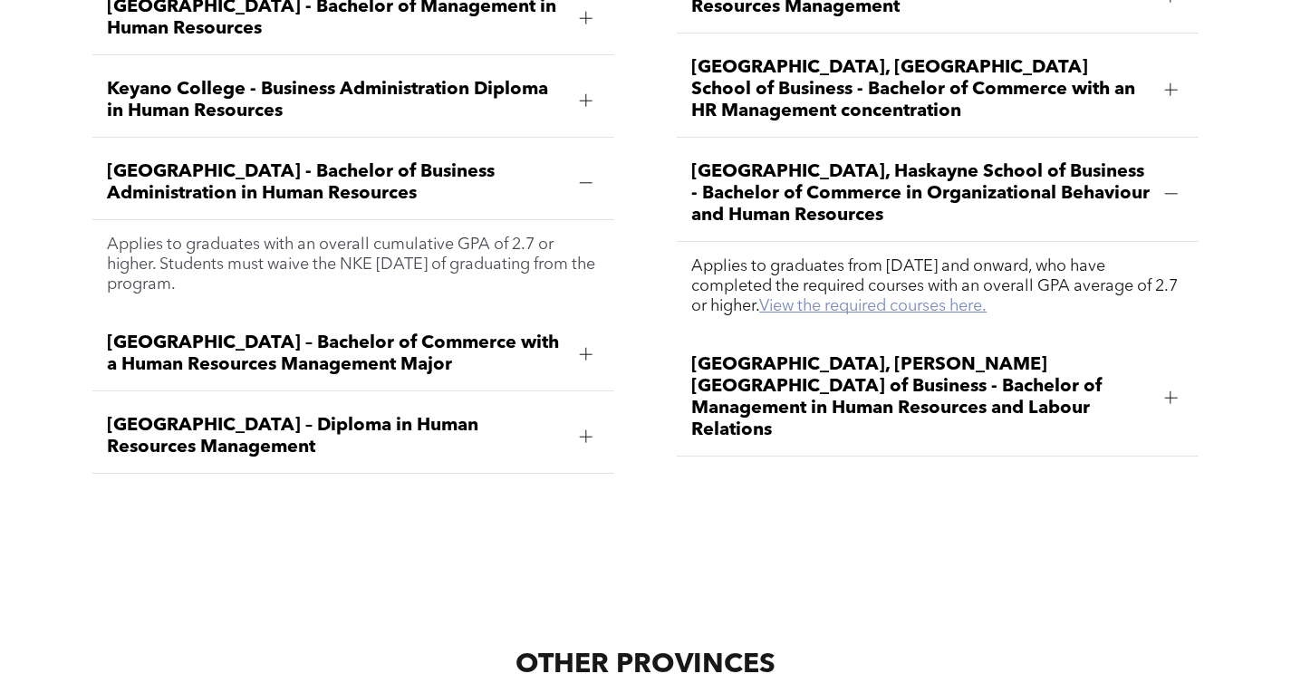
click at [987, 298] on link "View the required courses here." at bounding box center [872, 306] width 227 height 16
